Goal: Task Accomplishment & Management: Use online tool/utility

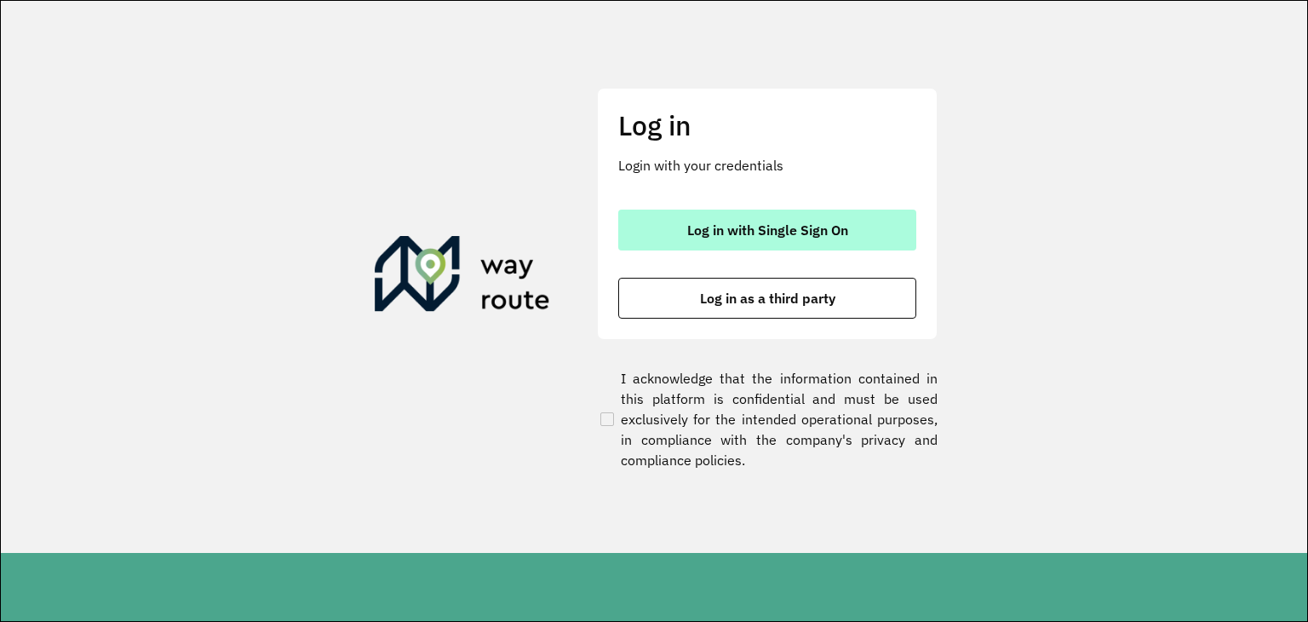
click at [732, 239] on button "Log in with Single Sign On" at bounding box center [767, 229] width 298 height 41
click at [732, 232] on span "Log in with Single Sign On" at bounding box center [767, 230] width 161 height 14
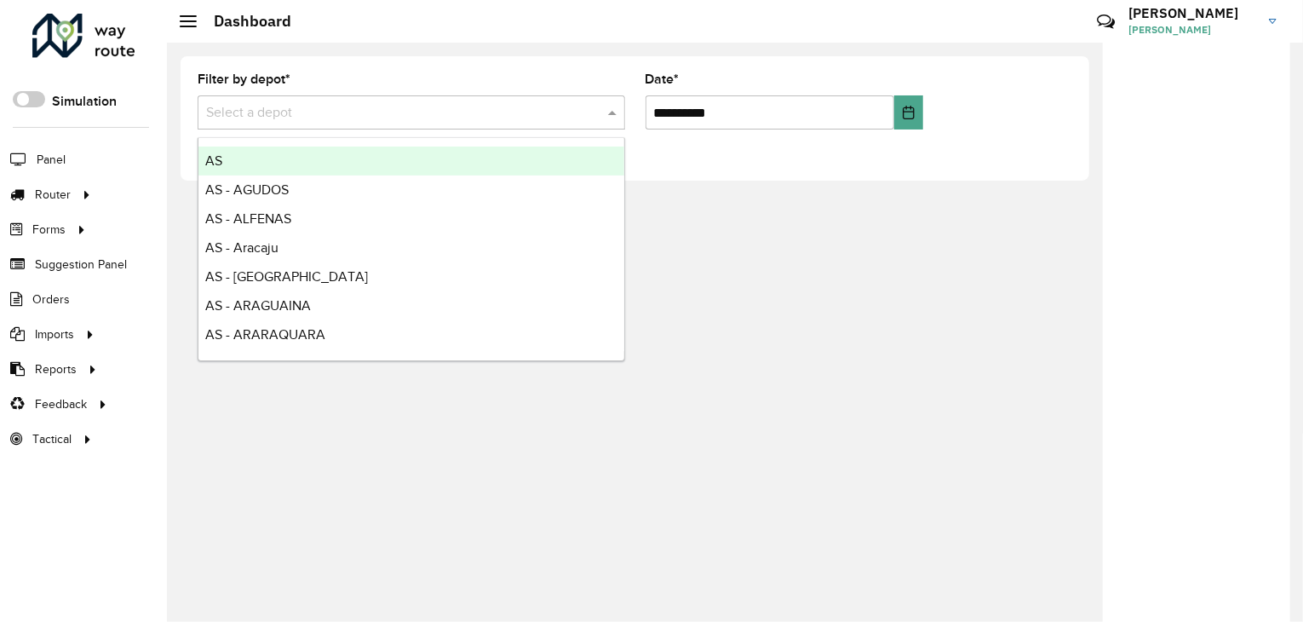
click at [456, 113] on input "text" at bounding box center [394, 113] width 376 height 20
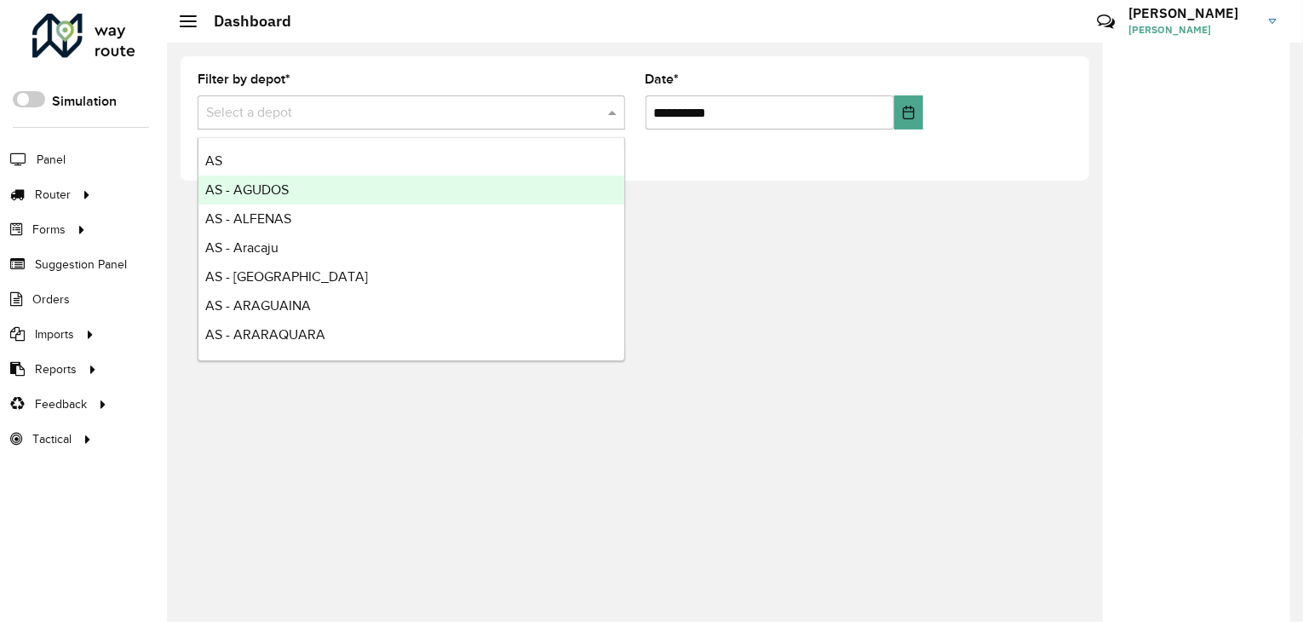
click at [828, 284] on div "**********" at bounding box center [735, 332] width 1136 height 579
